Goal: Information Seeking & Learning: Check status

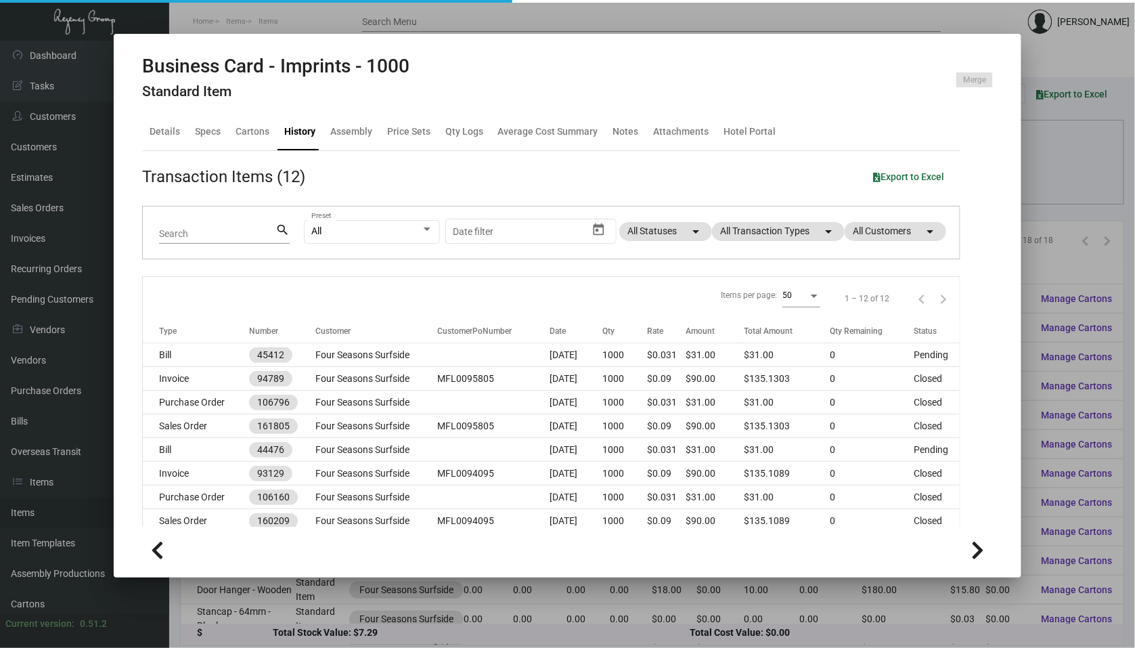
click at [109, 387] on div at bounding box center [567, 324] width 1135 height 648
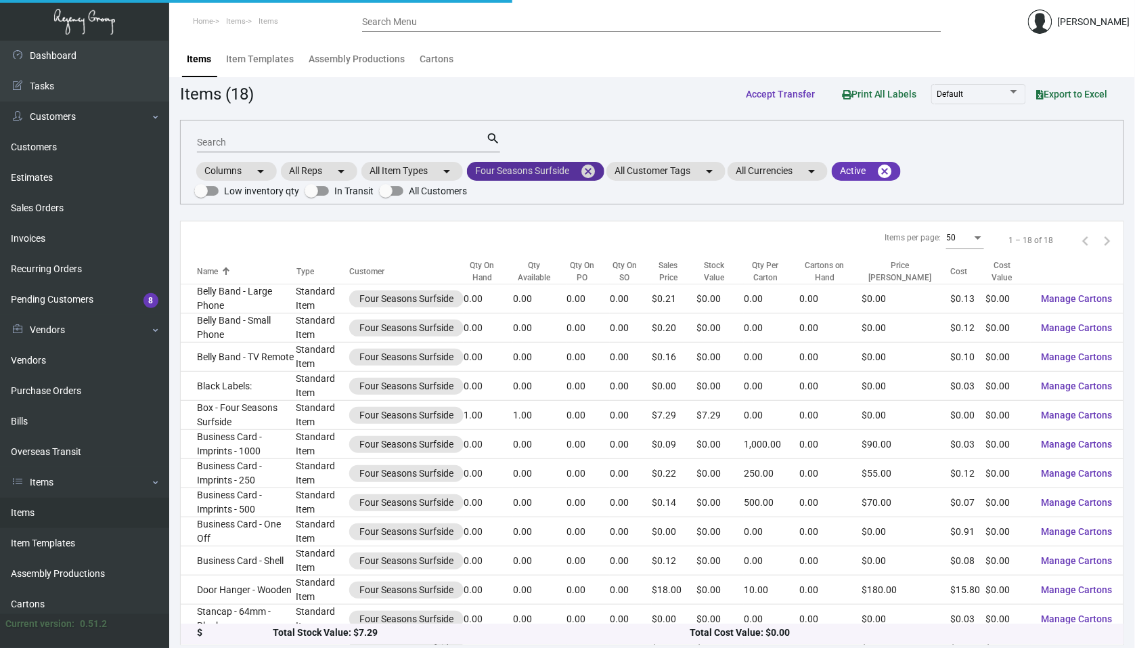
click at [591, 166] on mat-icon "cancel" at bounding box center [588, 171] width 16 height 16
click at [535, 181] on mat-chip "All Customers arrow_drop_down" at bounding box center [518, 171] width 102 height 19
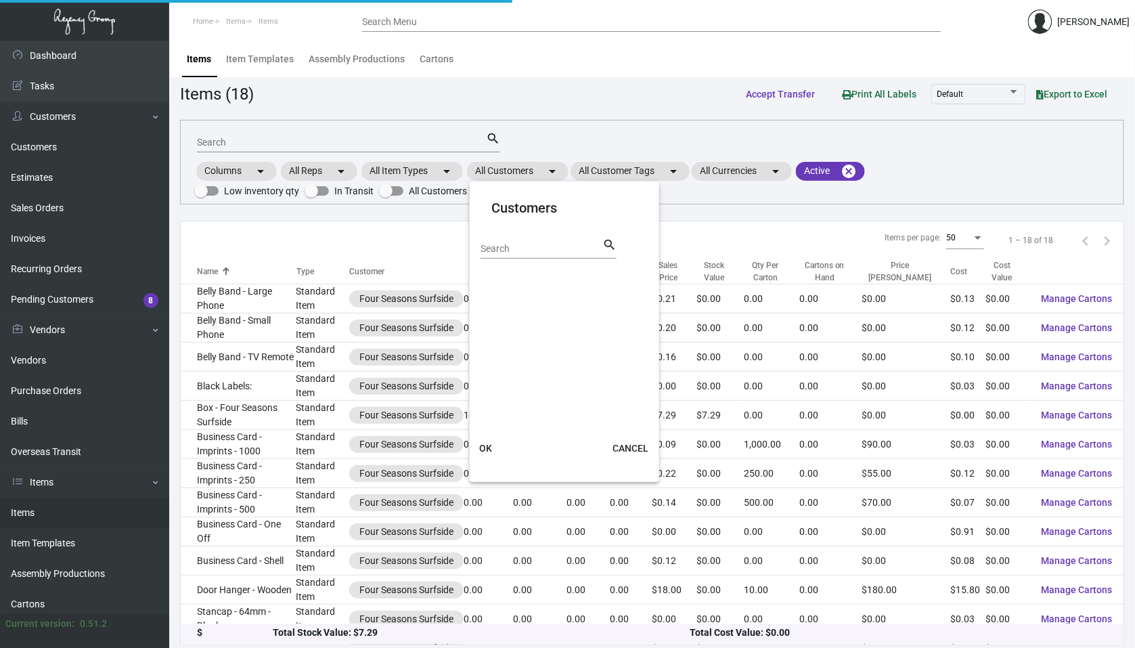
click at [525, 253] on input "Search" at bounding box center [541, 249] width 122 height 11
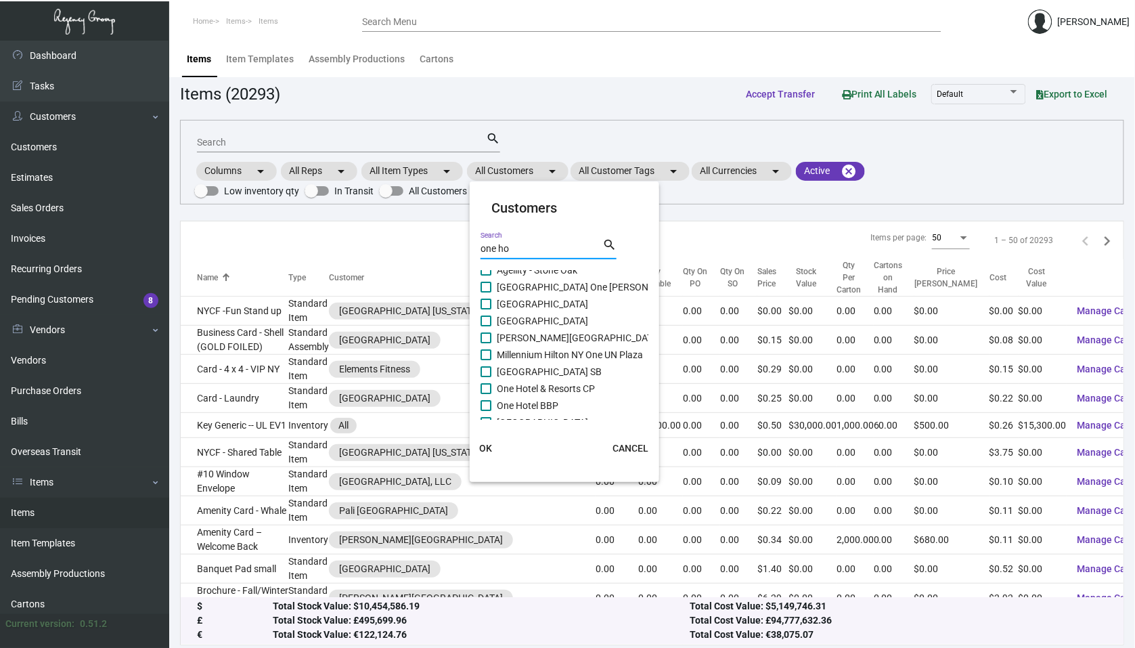
scroll to position [37, 0]
type input "one ho"
click at [492, 399] on label "One Hotel BBP" at bounding box center [519, 394] width 78 height 16
click at [486, 400] on input "One Hotel BBP" at bounding box center [485, 400] width 1 height 1
checkbox input "true"
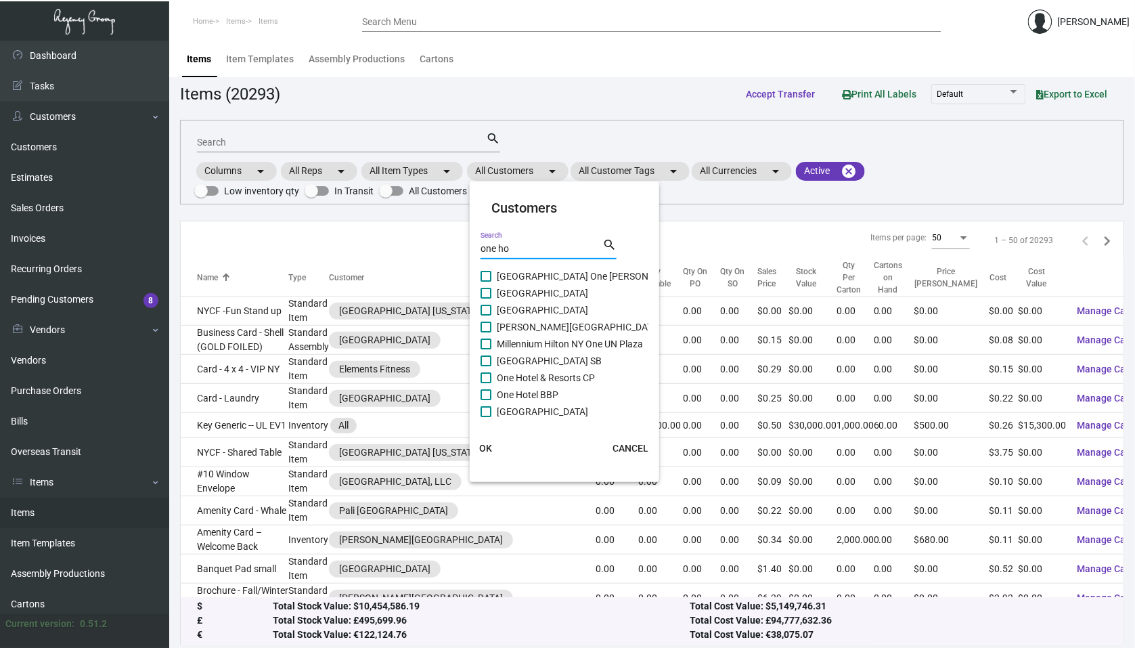
checkbox input "true"
click at [487, 450] on span "OK" at bounding box center [486, 448] width 13 height 11
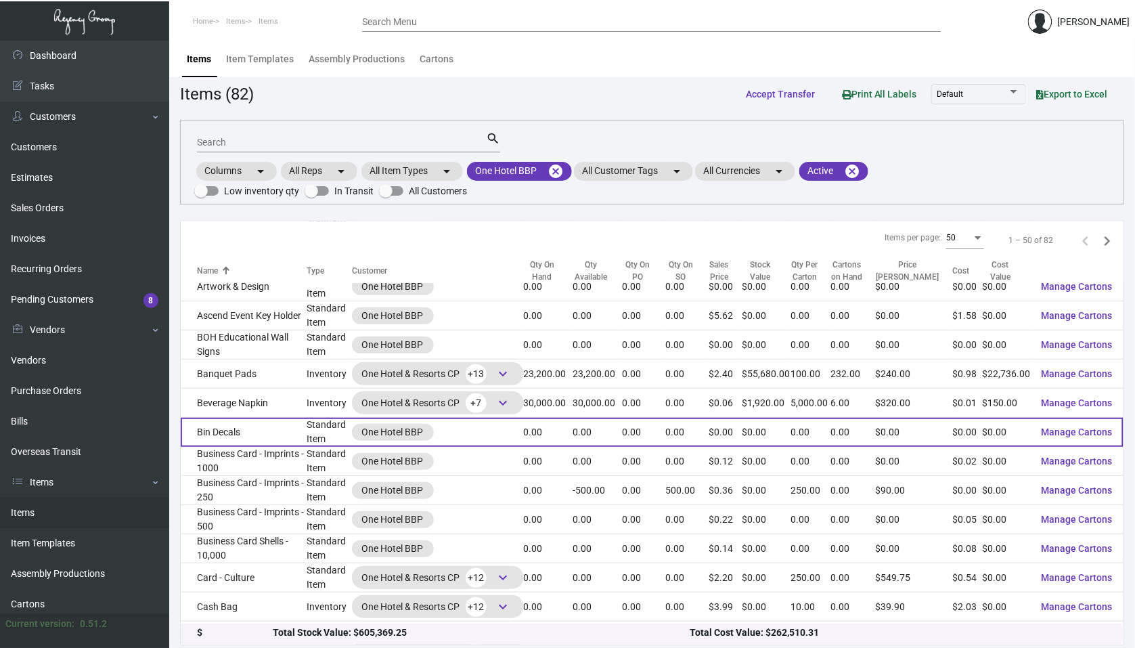
scroll to position [92, 0]
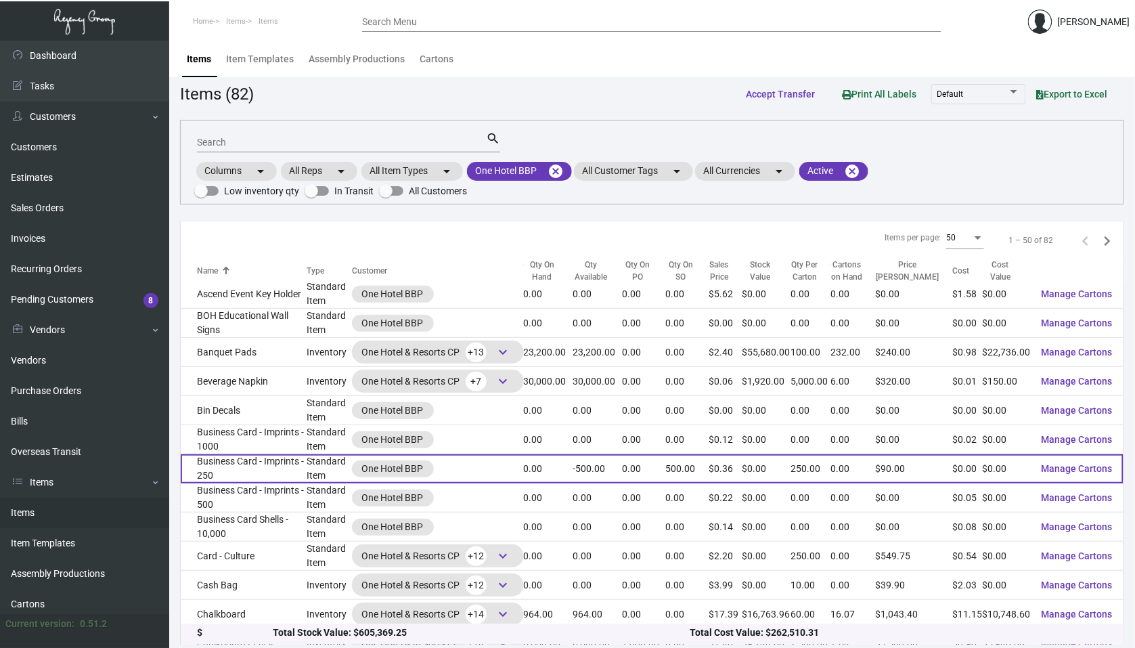
click at [277, 454] on td "Business Card - Imprints - 250" at bounding box center [244, 468] width 126 height 29
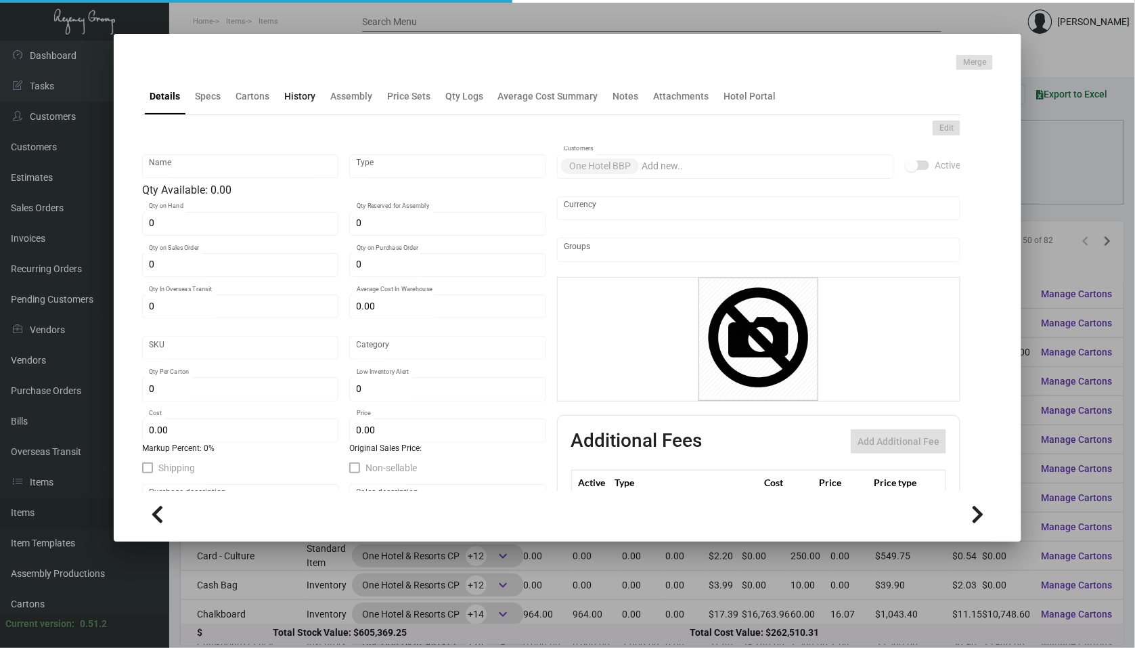
click at [291, 92] on div "History" at bounding box center [299, 96] width 31 height 14
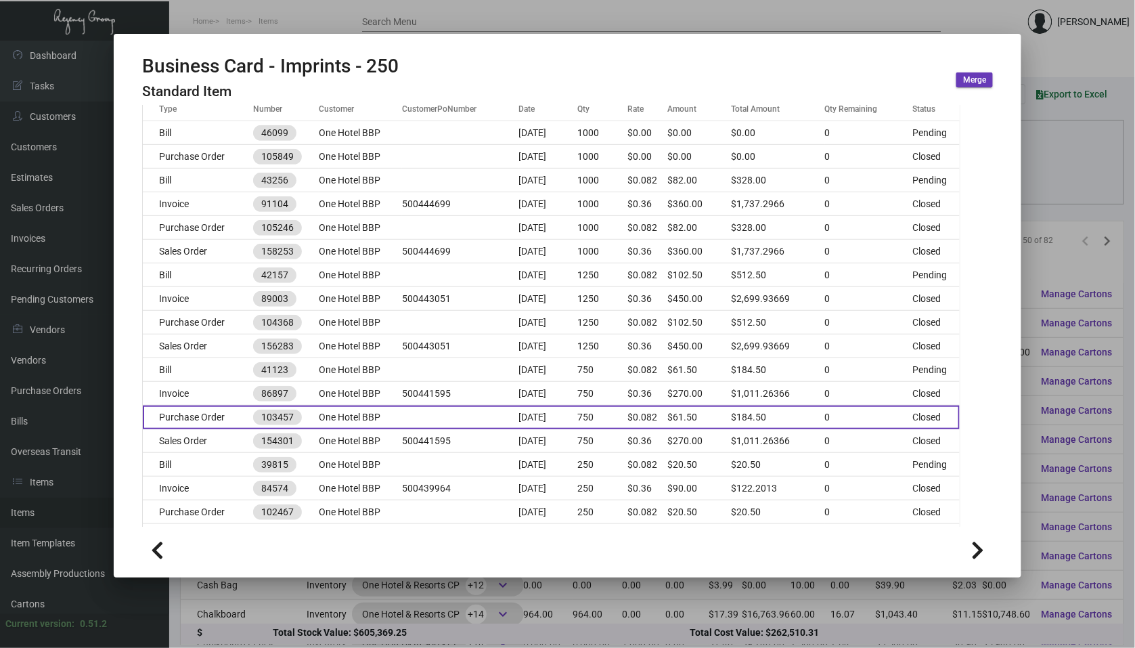
scroll to position [158, 0]
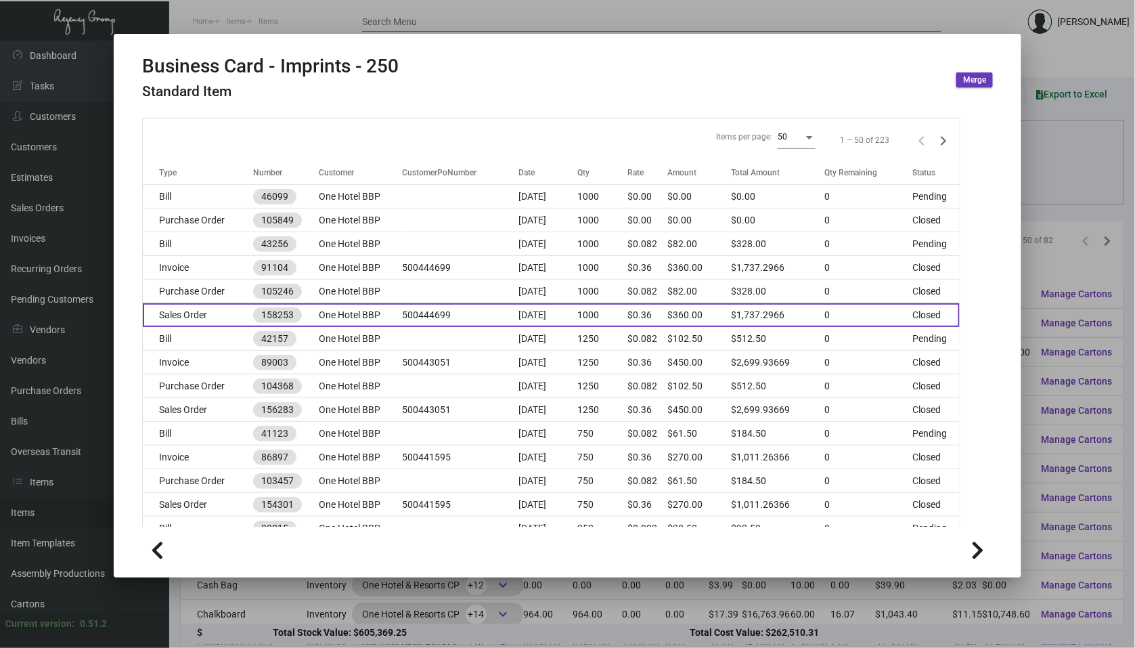
click at [330, 313] on td "One Hotel BBP" at bounding box center [360, 315] width 83 height 24
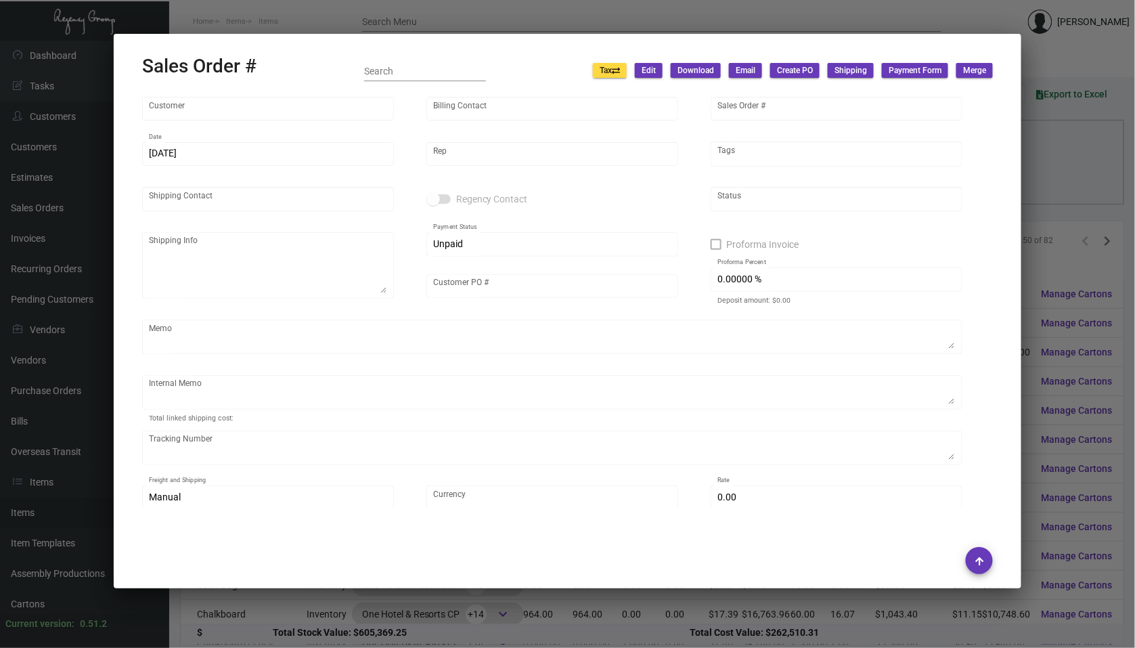
type input "One Hotel BBP"
type input "AP BILLING"
type input "158253"
type input "[DATE]"
type input "[PERSON_NAME]"
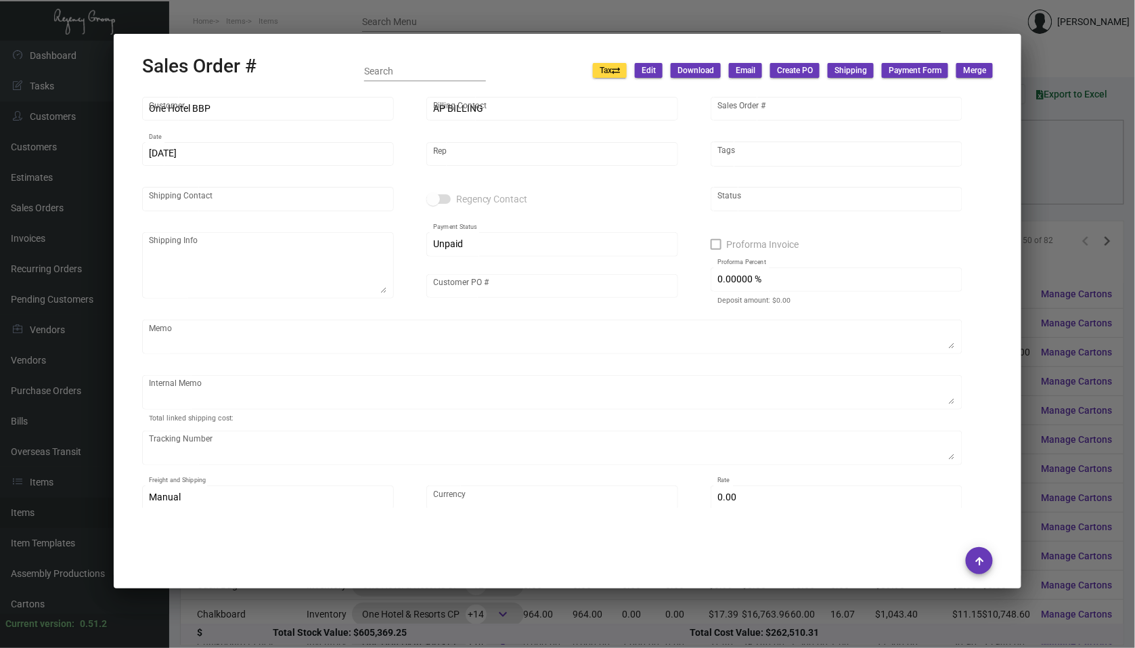
type input "[PERSON_NAME]"
type textarea "One Hotel BBP - [PERSON_NAME] [STREET_ADDRESS][PERSON_NAME]"
type input "500444699"
type textarea "[DATE] Shipped from BCT by UPS Ground Cost $9.28"
type input "United States Dollar $"
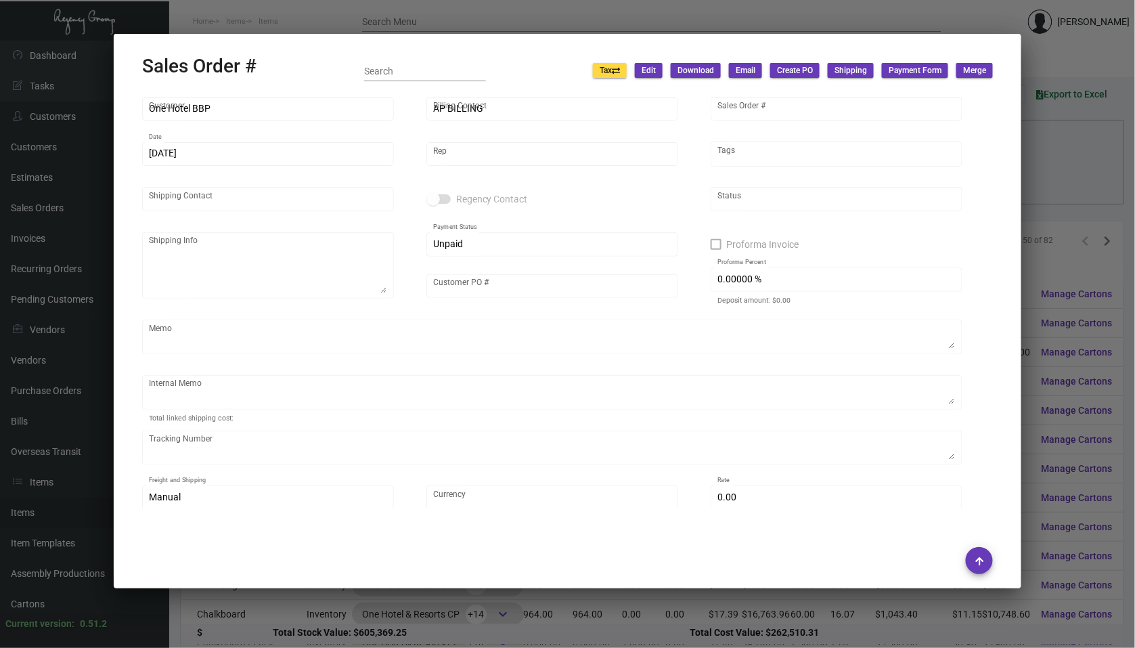
type input "$ 38.92"
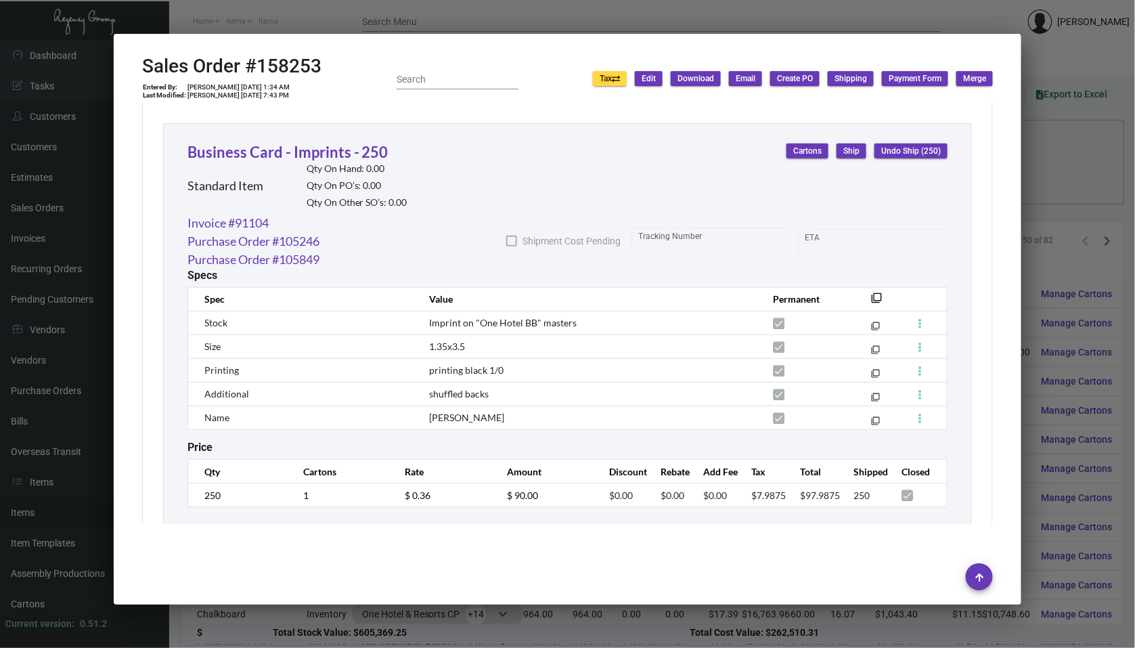
scroll to position [2025, 0]
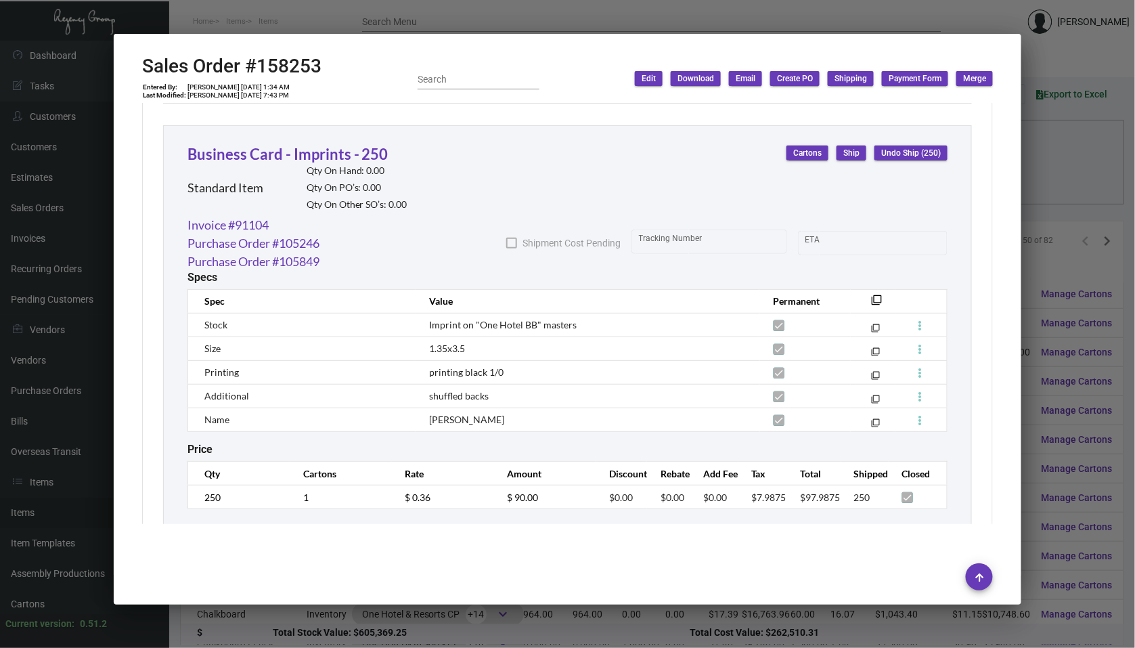
click at [84, 223] on div at bounding box center [567, 324] width 1135 height 648
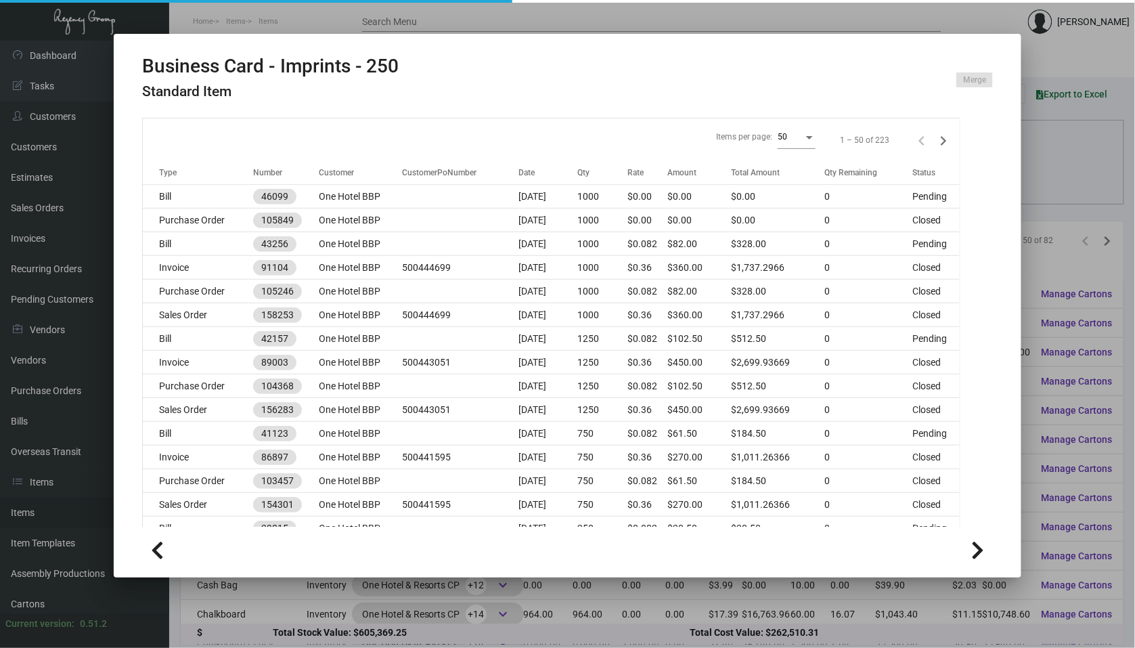
click at [84, 223] on div at bounding box center [567, 324] width 1135 height 648
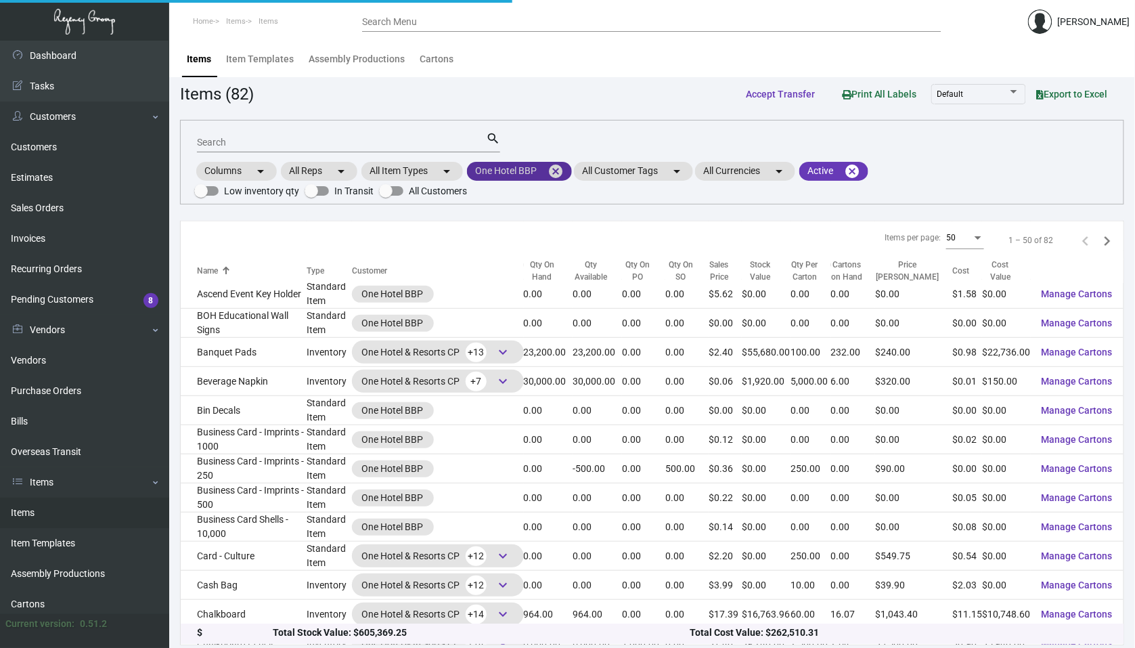
click at [554, 171] on mat-icon "cancel" at bounding box center [555, 171] width 16 height 16
click at [514, 175] on mat-chip "All Customers arrow_drop_down" at bounding box center [518, 171] width 102 height 19
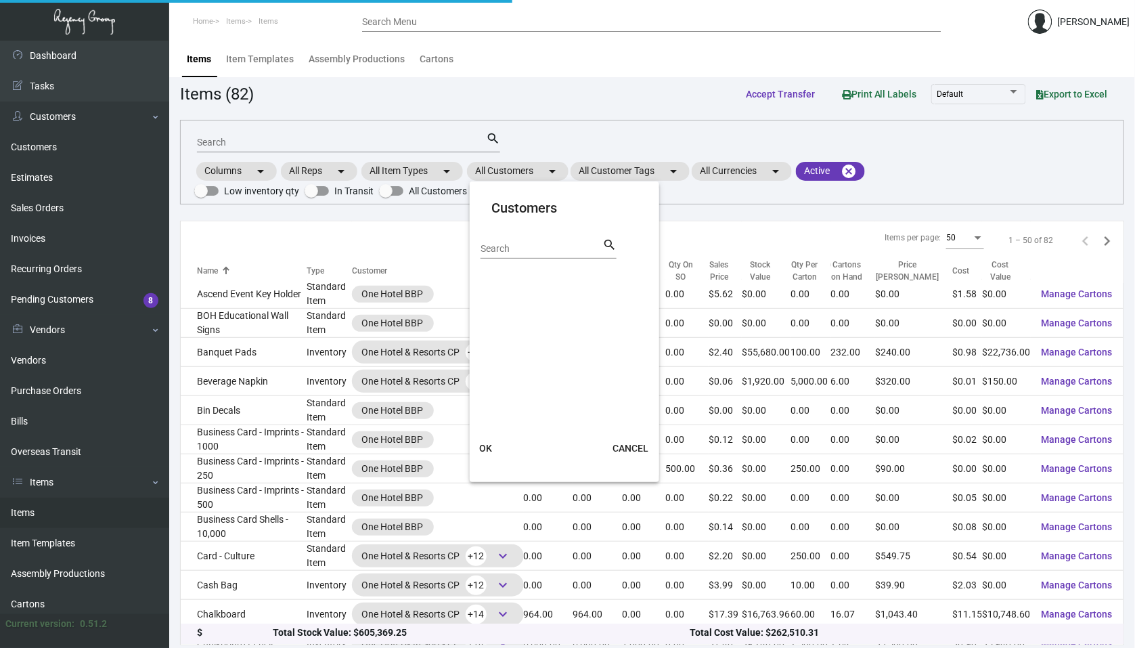
click at [514, 240] on div "Search" at bounding box center [541, 248] width 122 height 21
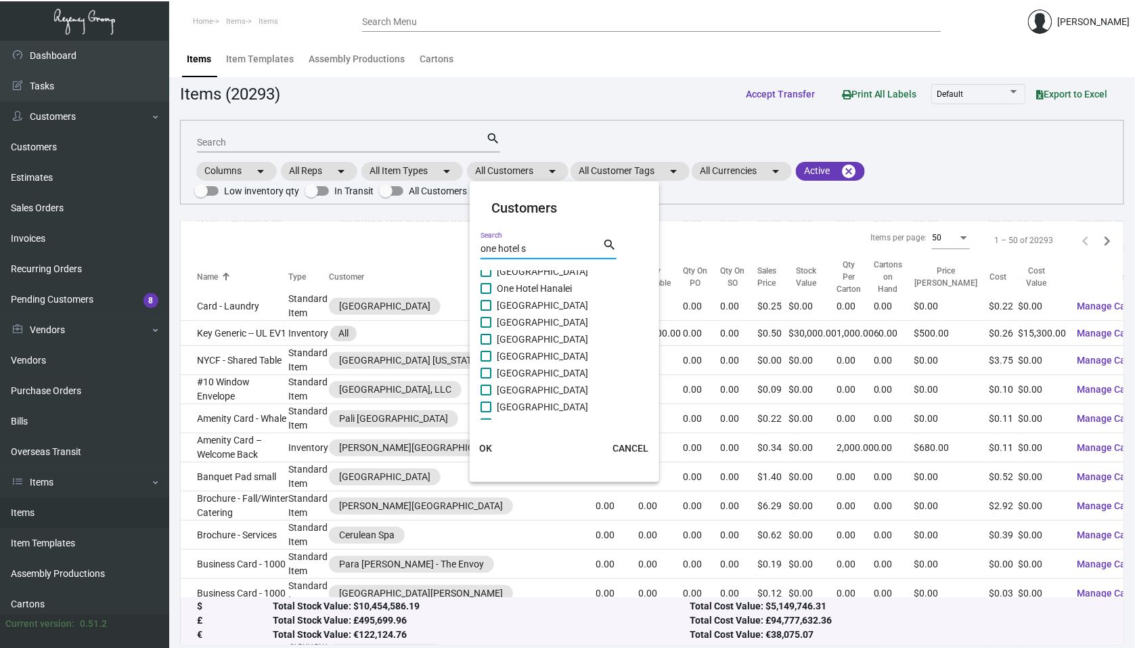
scroll to position [89, 0]
type input "one hotel s"
click at [526, 354] on span "[GEOGRAPHIC_DATA]" at bounding box center [542, 359] width 91 height 16
click at [486, 365] on input "[GEOGRAPHIC_DATA]" at bounding box center [485, 365] width 1 height 1
checkbox input "true"
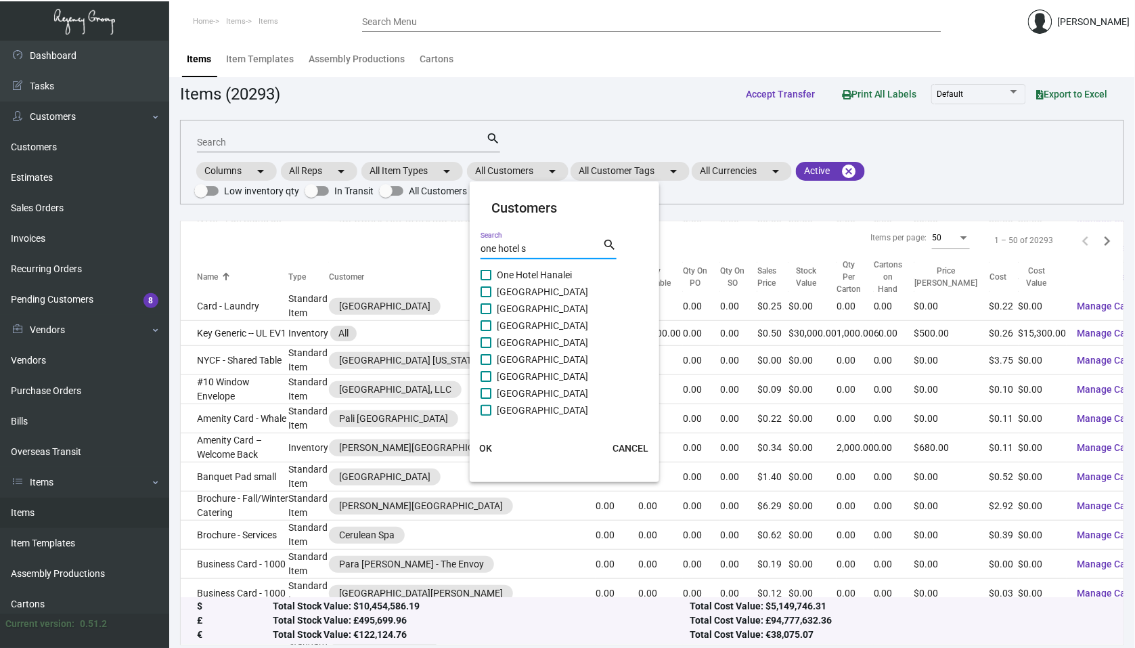
checkbox input "true"
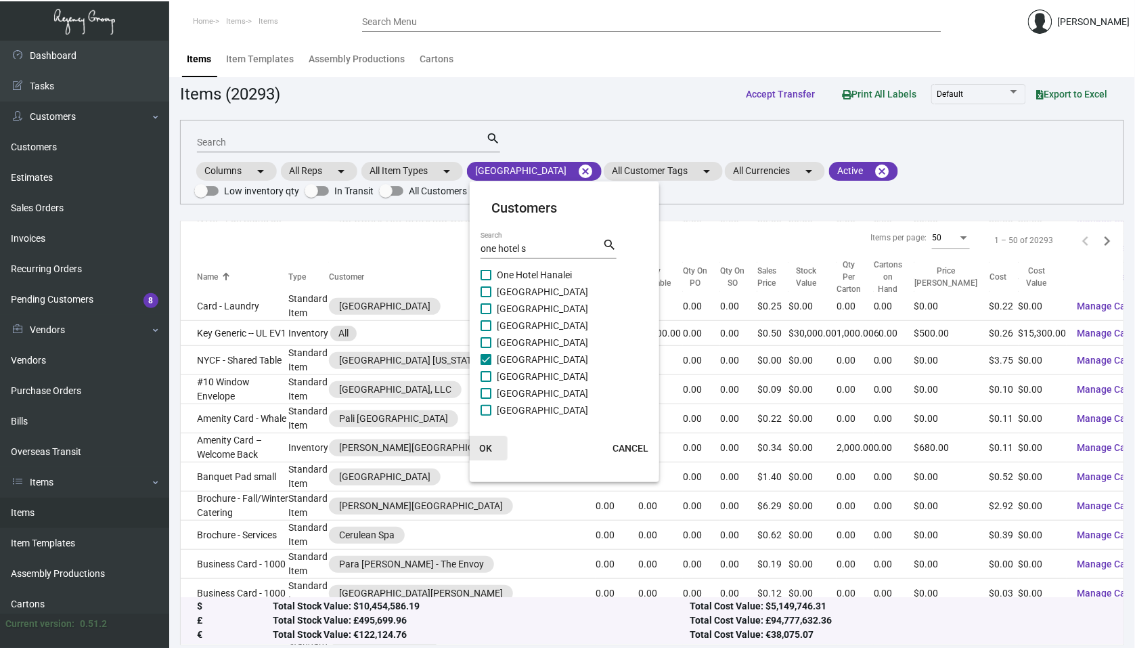
click at [476, 457] on button "OK" at bounding box center [485, 448] width 43 height 24
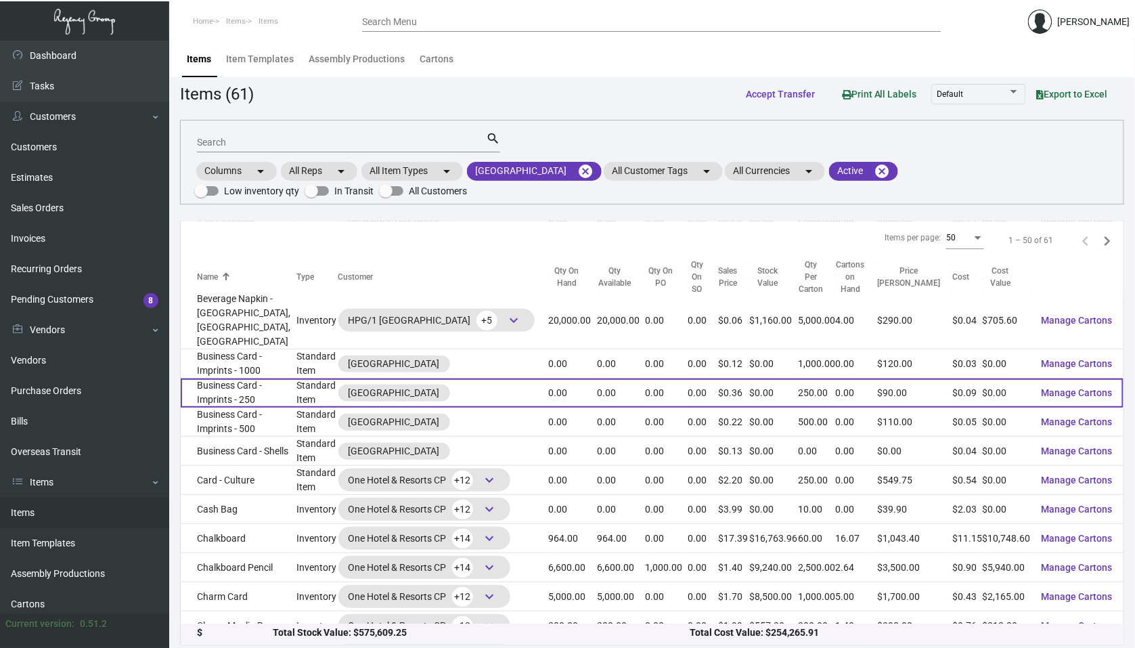
click at [265, 378] on td "Business Card - Imprints - 250" at bounding box center [239, 392] width 116 height 29
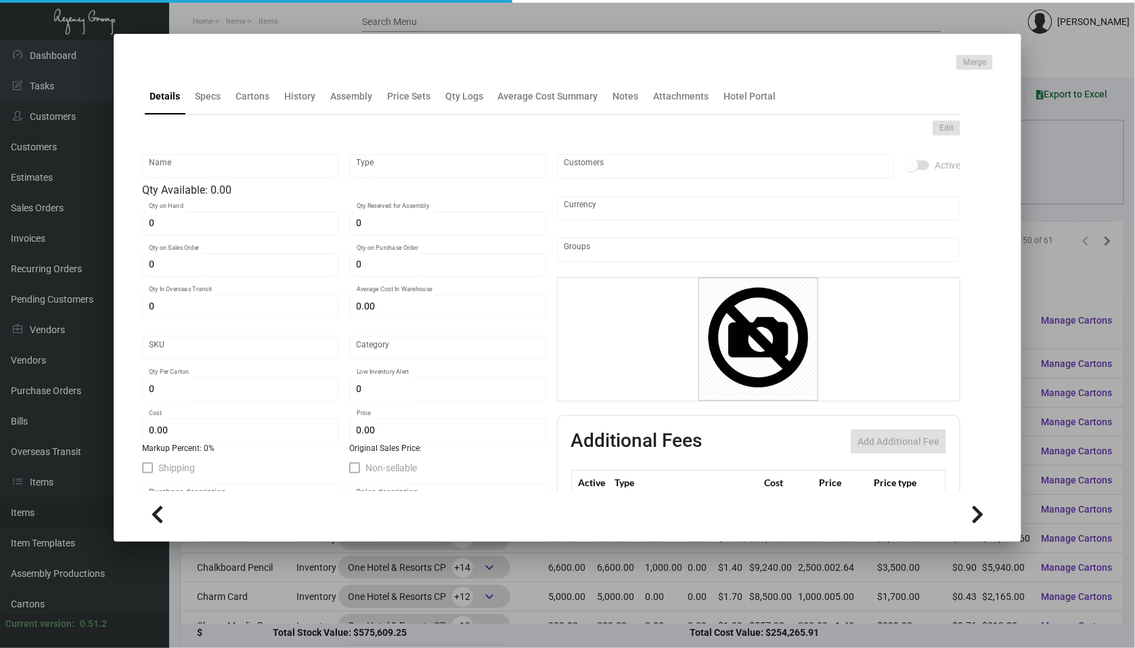
type input "Business Card - Imprints - 250"
type input "Standard Item"
type input "$ 0.00"
type input "Standard"
type input "250"
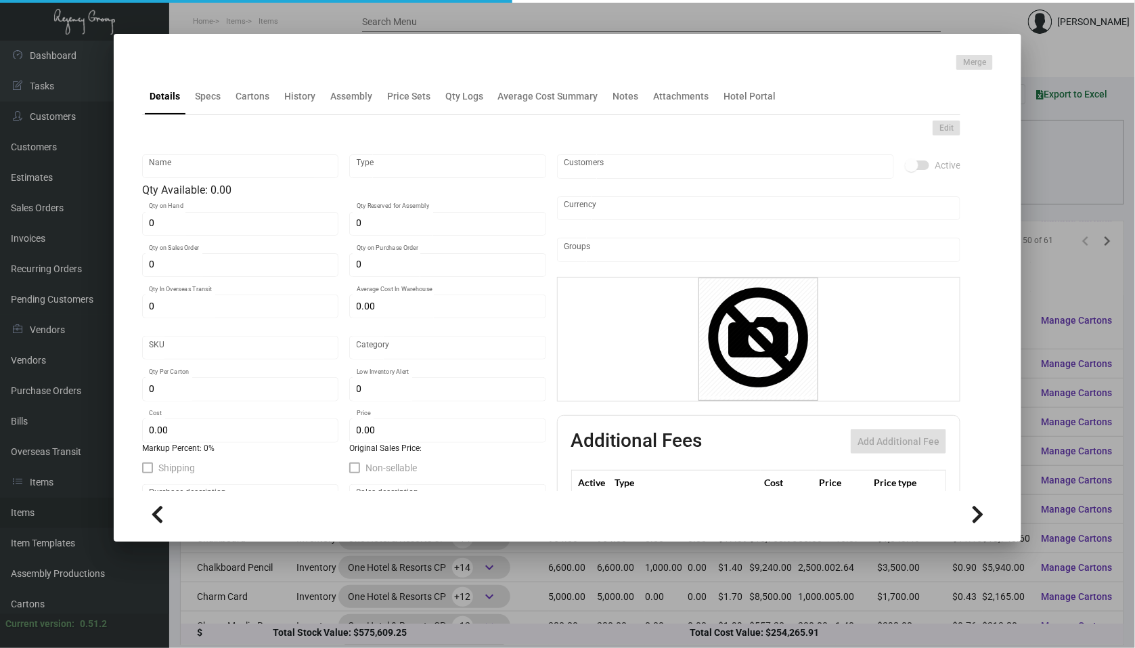
type input "$ 0.092"
type input "$ 0.36"
checkbox input "true"
type input "United States Dollar $"
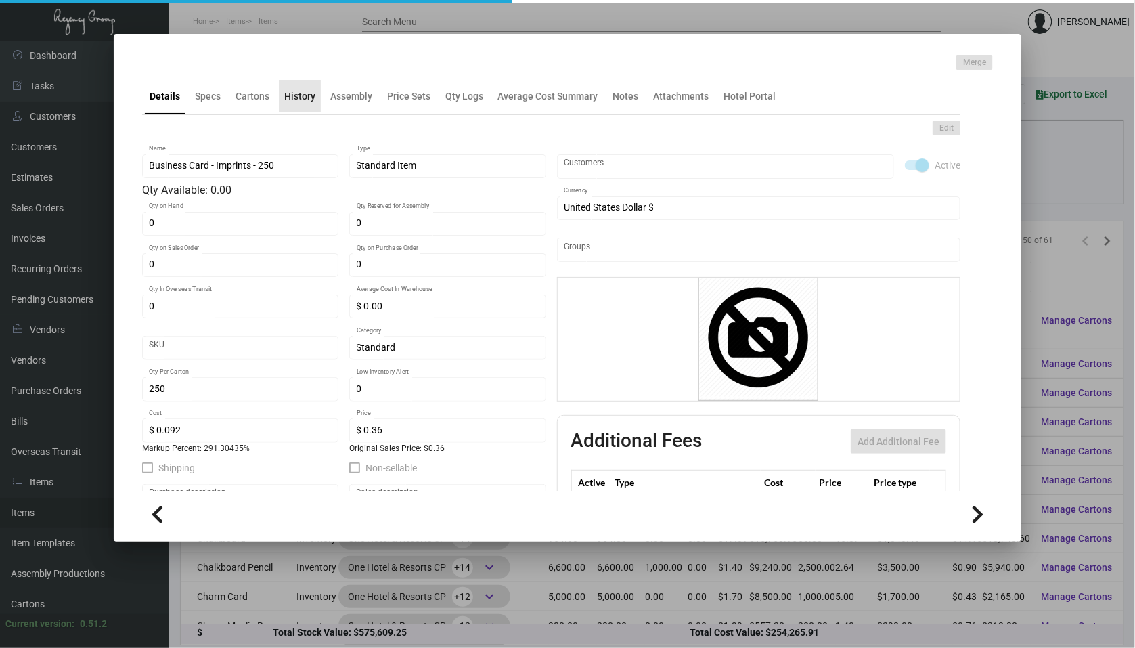
click at [311, 106] on div "History" at bounding box center [300, 96] width 42 height 32
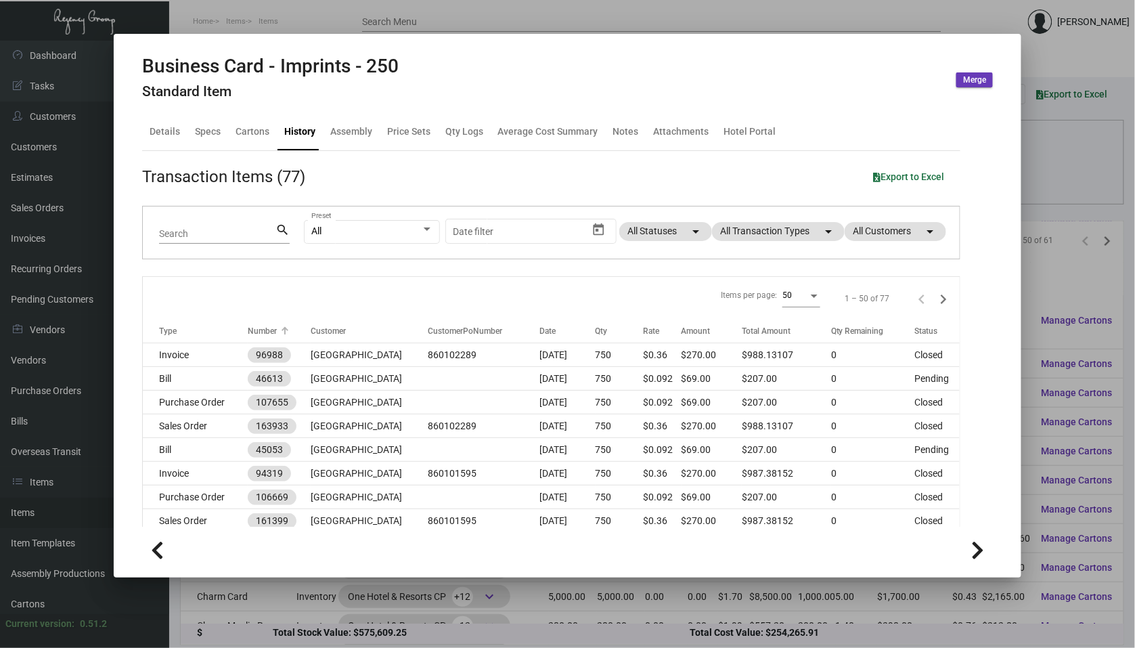
scroll to position [39, 0]
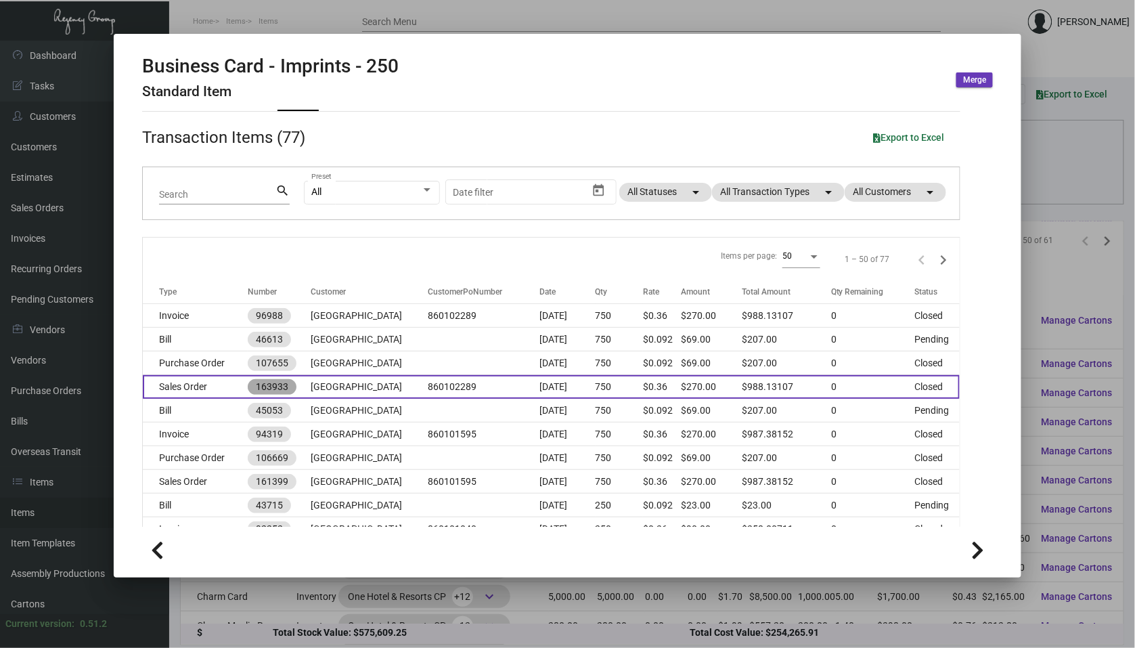
click at [286, 392] on mat-chip "163933" at bounding box center [272, 387] width 49 height 16
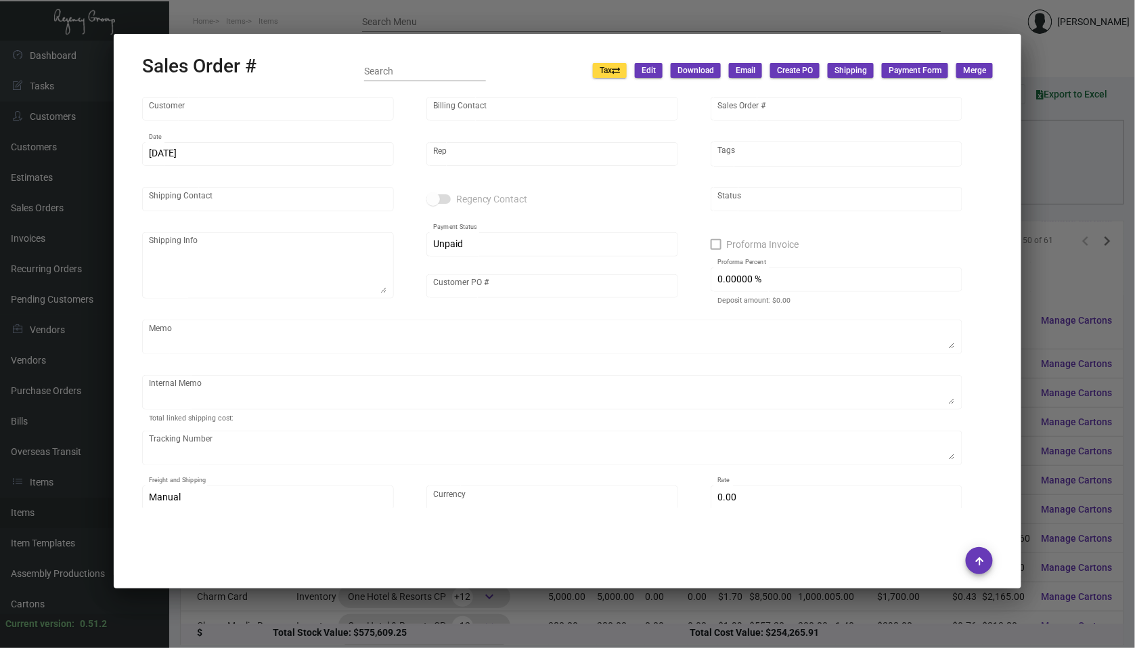
type input "[GEOGRAPHIC_DATA]"
type input "Accounts Payable"
type input "163933"
type input "[DATE]"
type input "[PERSON_NAME]"
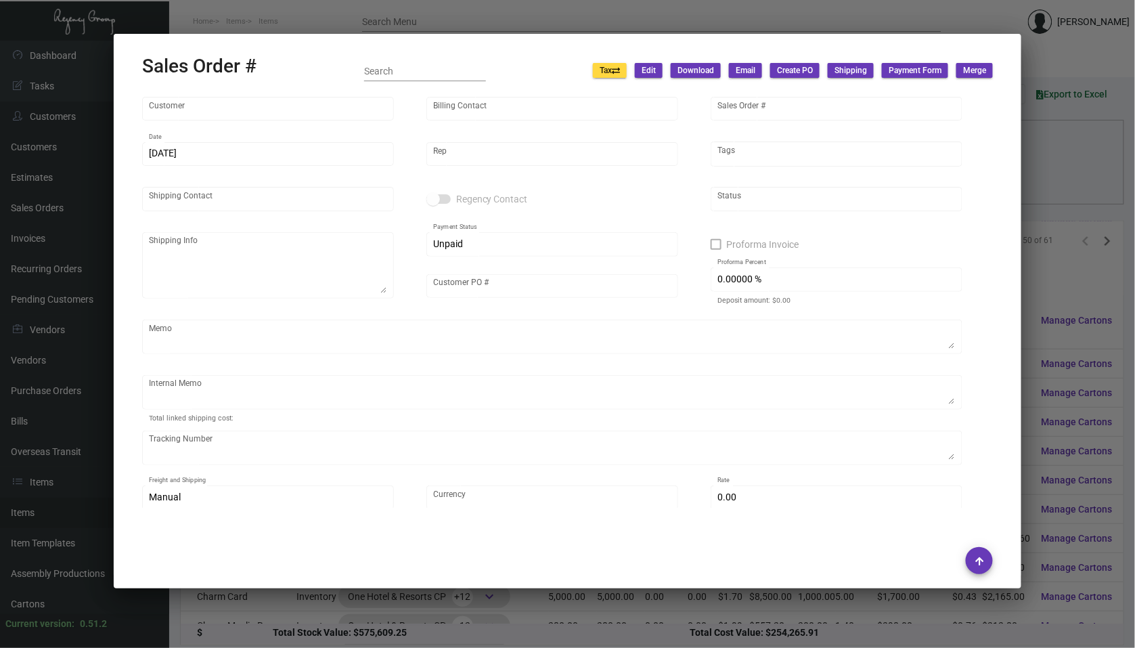
type input "[PERSON_NAME]"
type textarea "One Hotel [GEOGRAPHIC_DATA] - [PERSON_NAME] [STREET_ADDRESS],"
type input "860102289"
type input "United States Dollar $"
type input "$ 33.21"
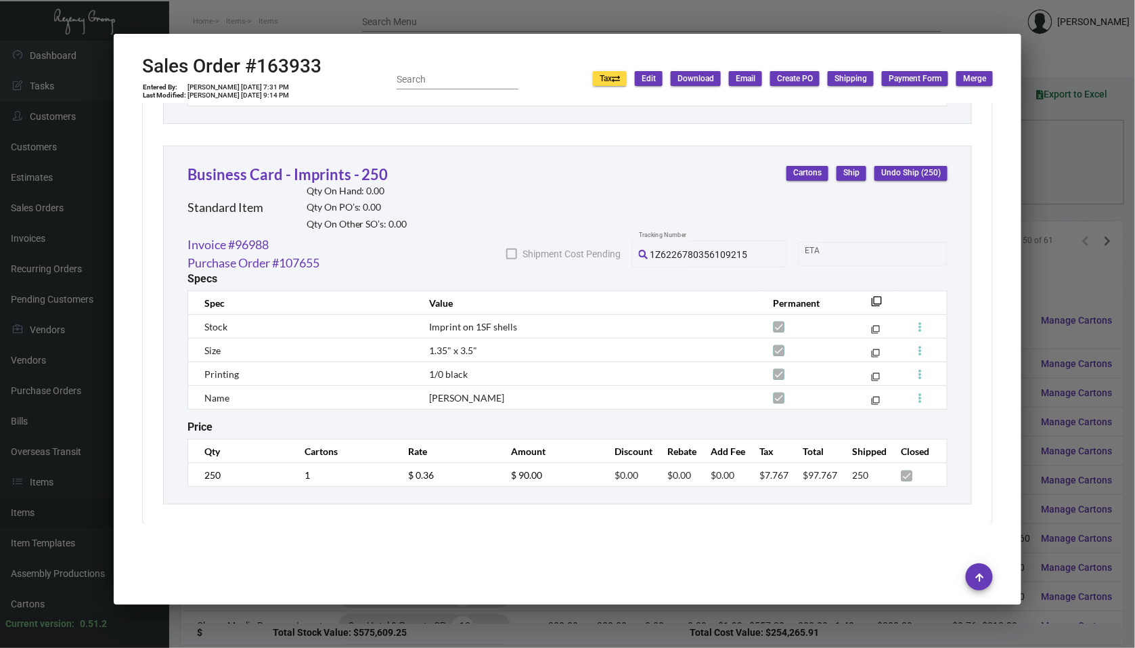
scroll to position [1497, 0]
